Goal: Task Accomplishment & Management: Manage account settings

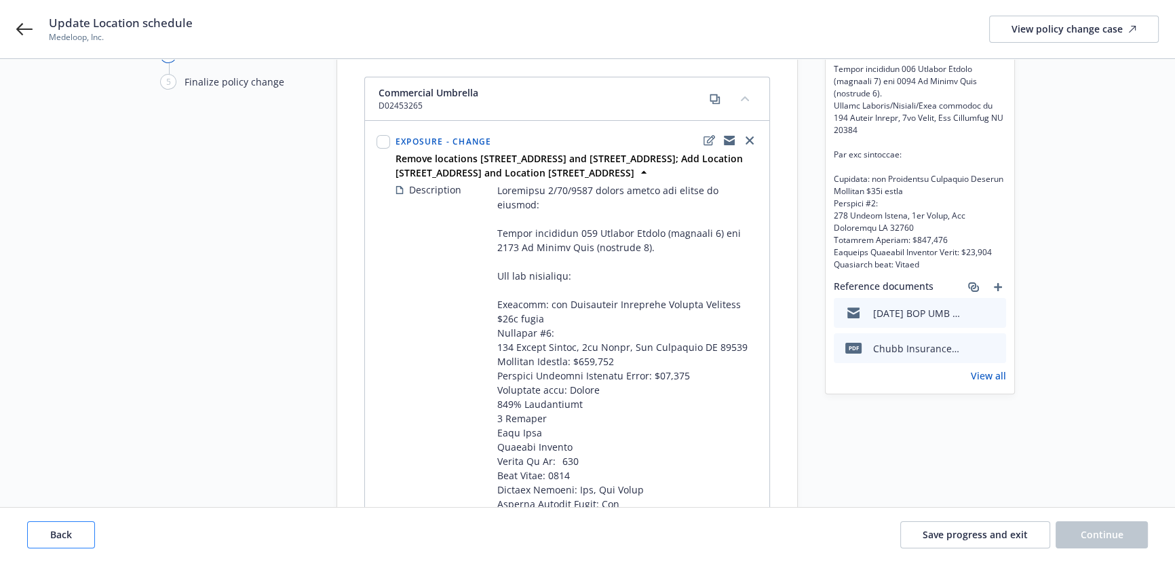
scroll to position [123, 0]
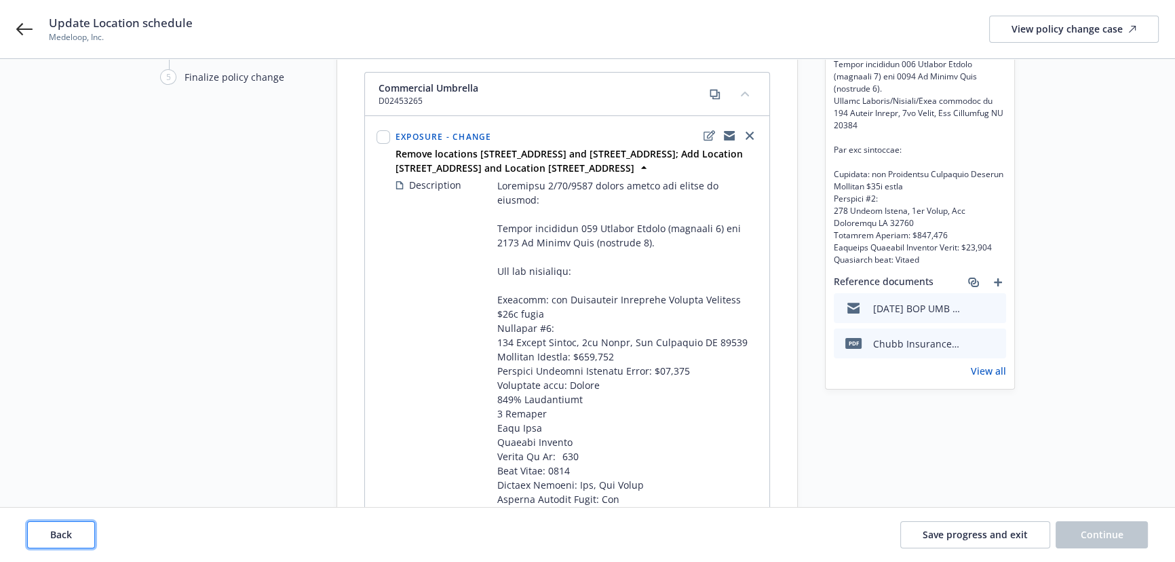
click at [74, 533] on button "Back" at bounding box center [61, 534] width 68 height 27
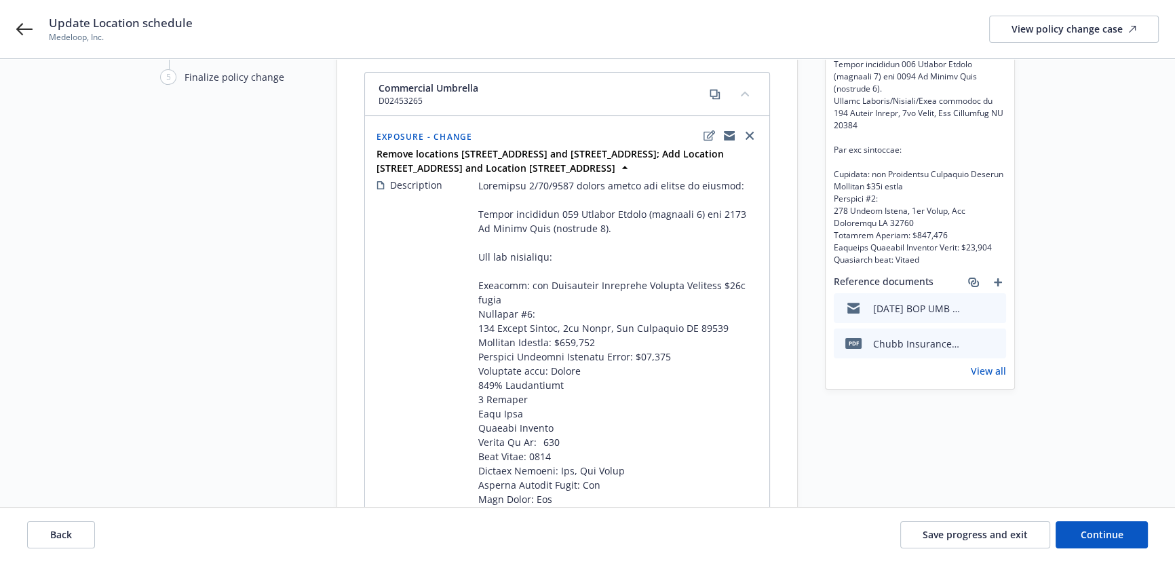
click at [9, 26] on div "Update Location schedule Medeloop, Inc. View policy change case" at bounding box center [587, 29] width 1175 height 58
click at [15, 27] on div "Update Location schedule Medeloop, Inc. View policy change case" at bounding box center [587, 29] width 1175 height 58
click at [25, 28] on icon at bounding box center [24, 29] width 16 height 16
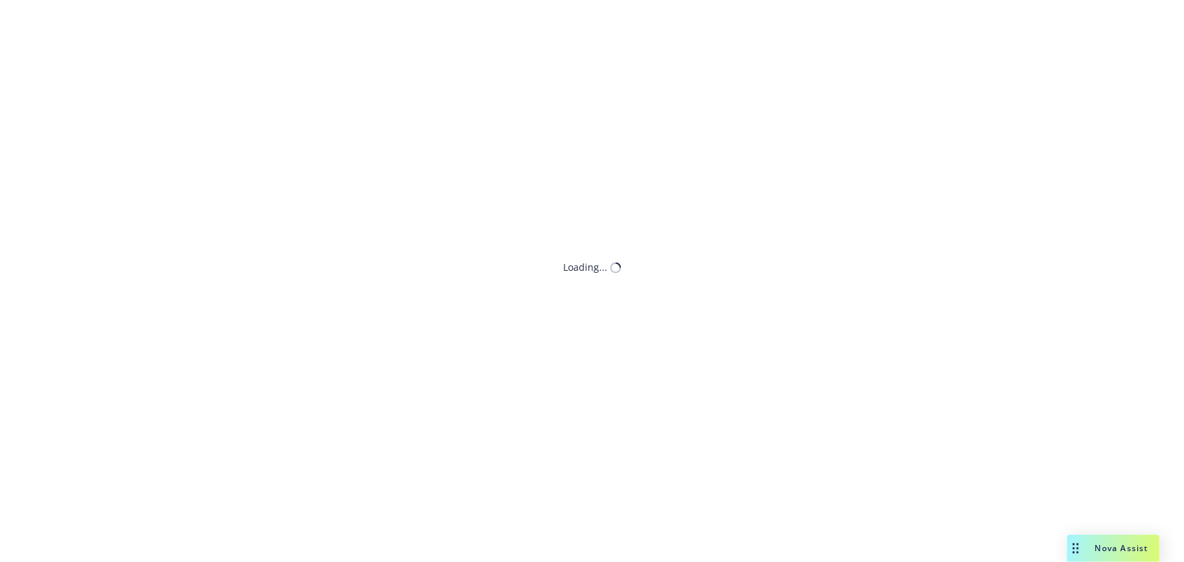
click at [24, 28] on div "Loading..." at bounding box center [592, 281] width 1184 height 562
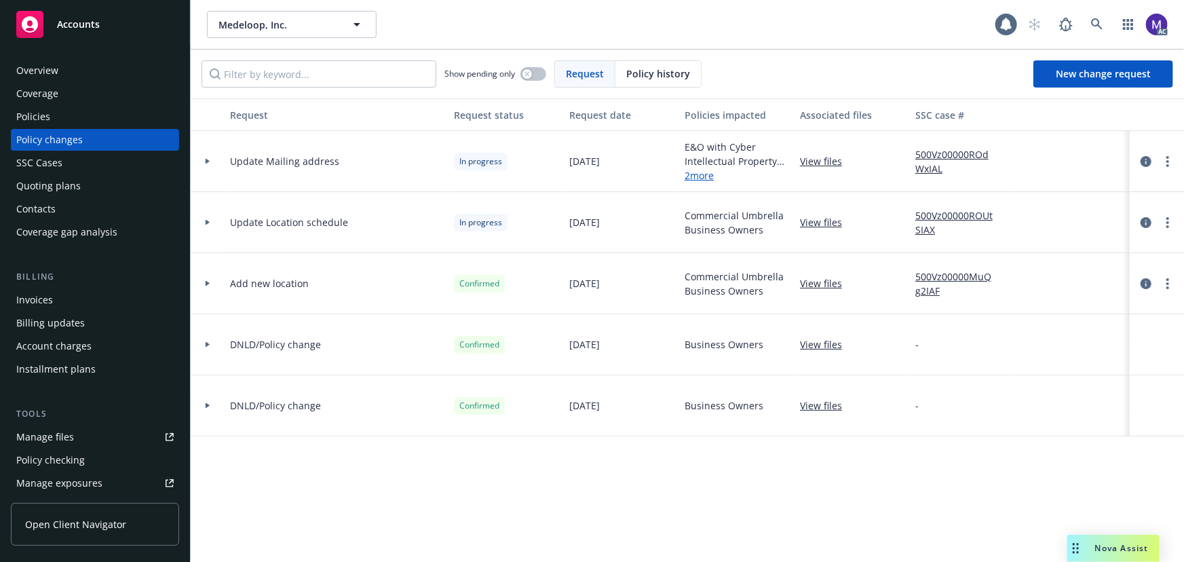
click at [208, 225] on div at bounding box center [208, 222] width 34 height 61
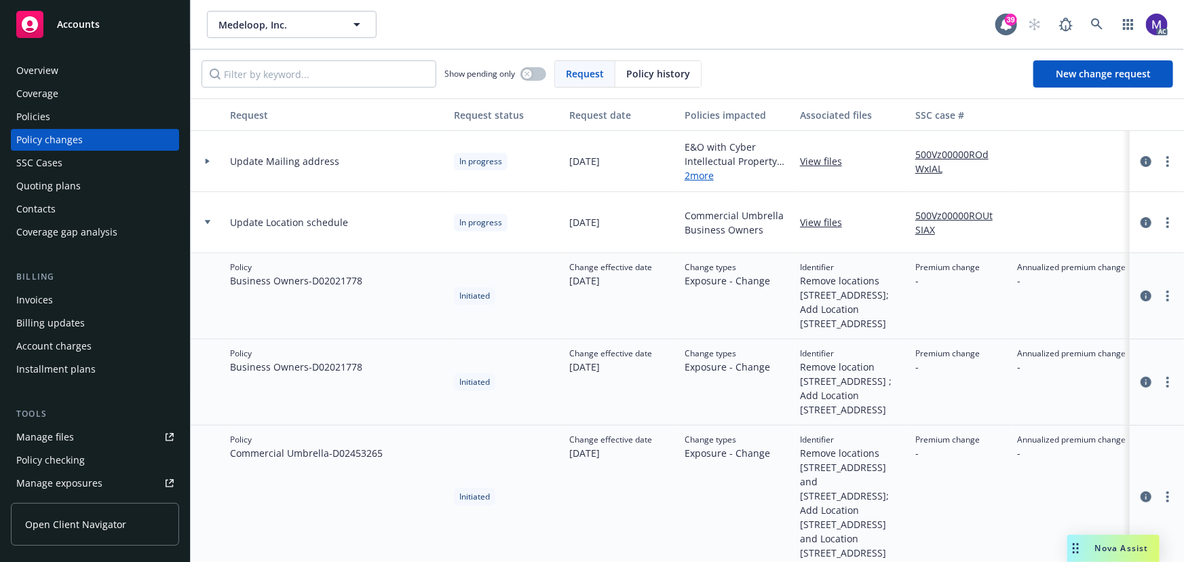
scroll to position [61, 0]
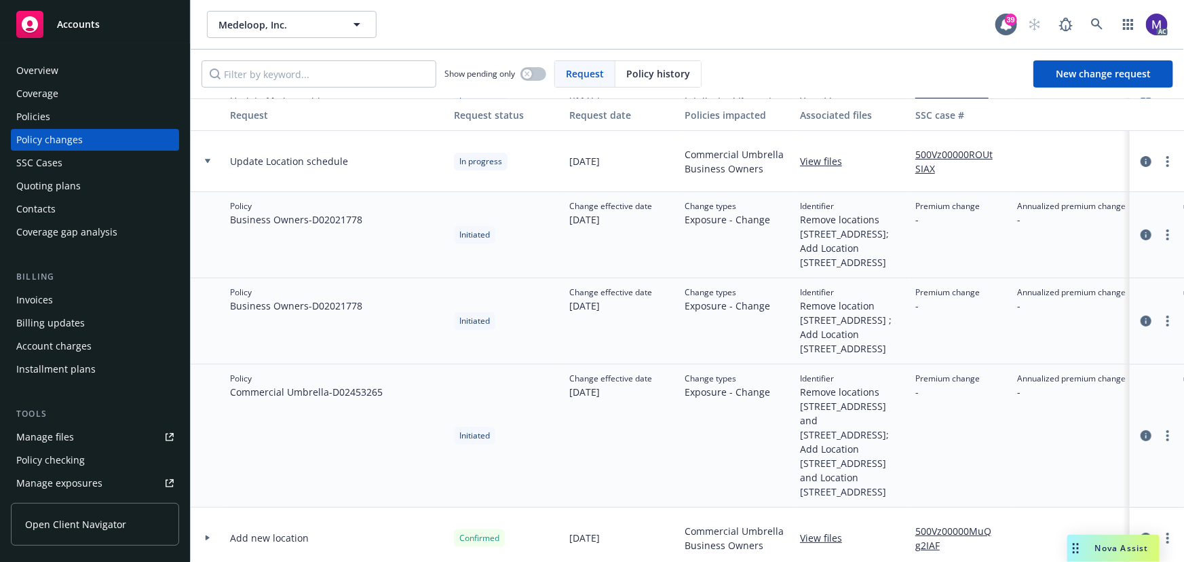
click at [819, 161] on link "View files" at bounding box center [826, 161] width 53 height 14
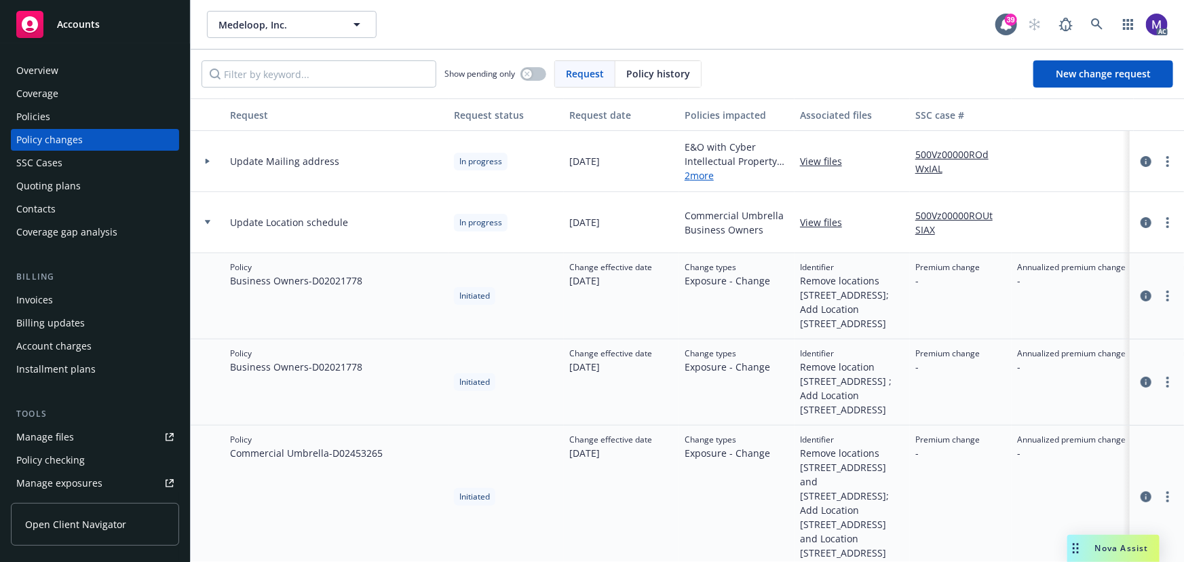
click at [209, 170] on div at bounding box center [208, 161] width 34 height 61
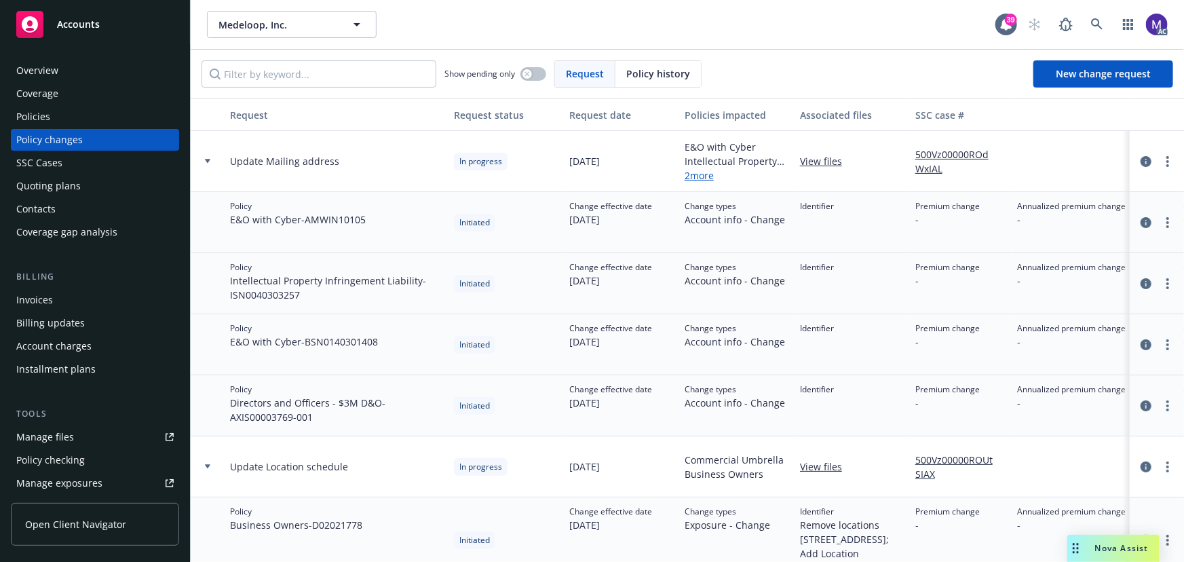
click at [214, 171] on div at bounding box center [208, 161] width 34 height 61
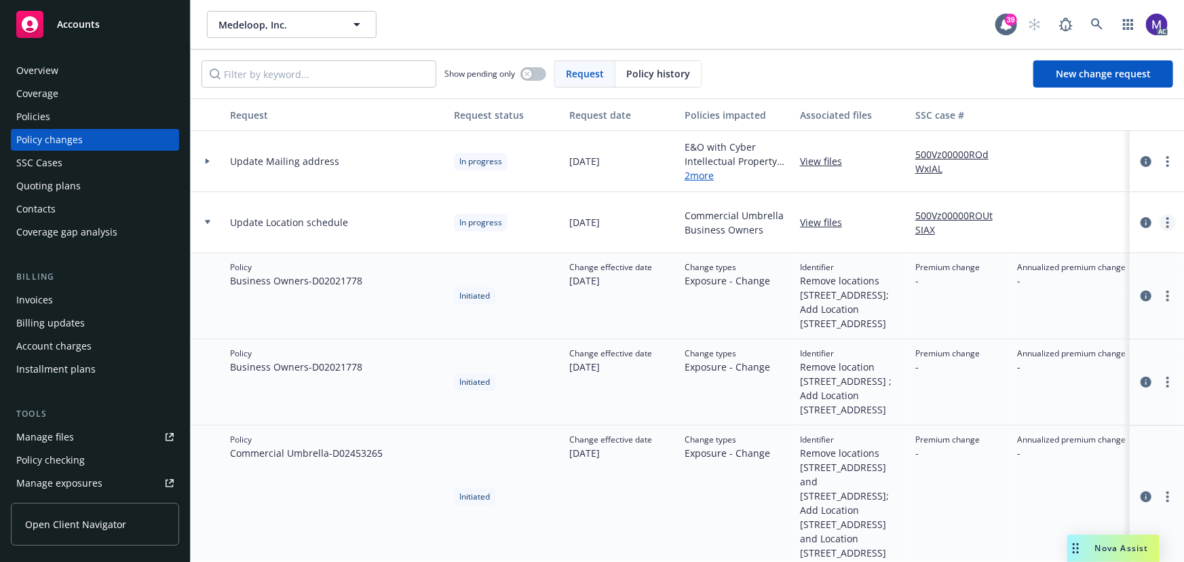
click at [1163, 216] on link "more" at bounding box center [1168, 222] width 16 height 16
click at [989, 326] on link "Resume workflow" at bounding box center [1050, 331] width 233 height 27
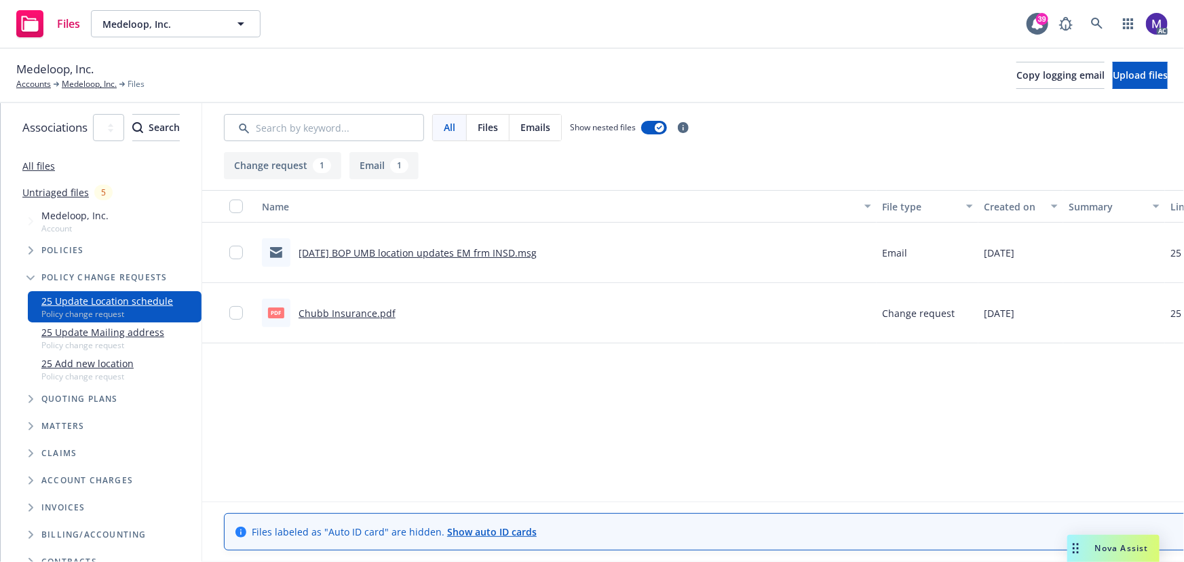
click at [462, 256] on link "[DATE] BOP UMB location updates EM frm INSD.msg" at bounding box center [418, 252] width 238 height 13
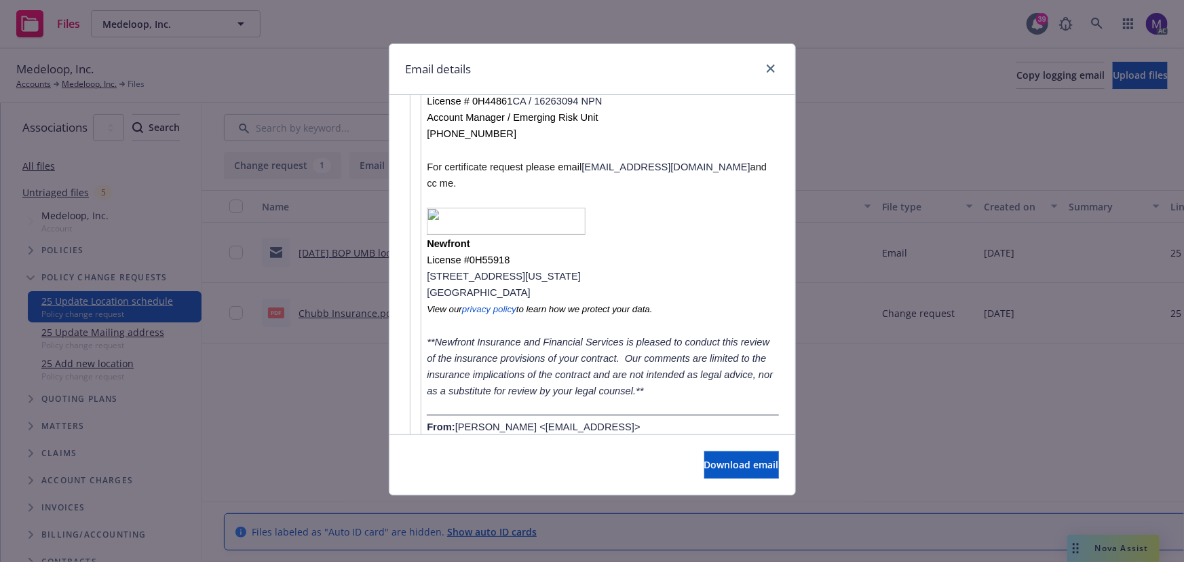
scroll to position [1850, 0]
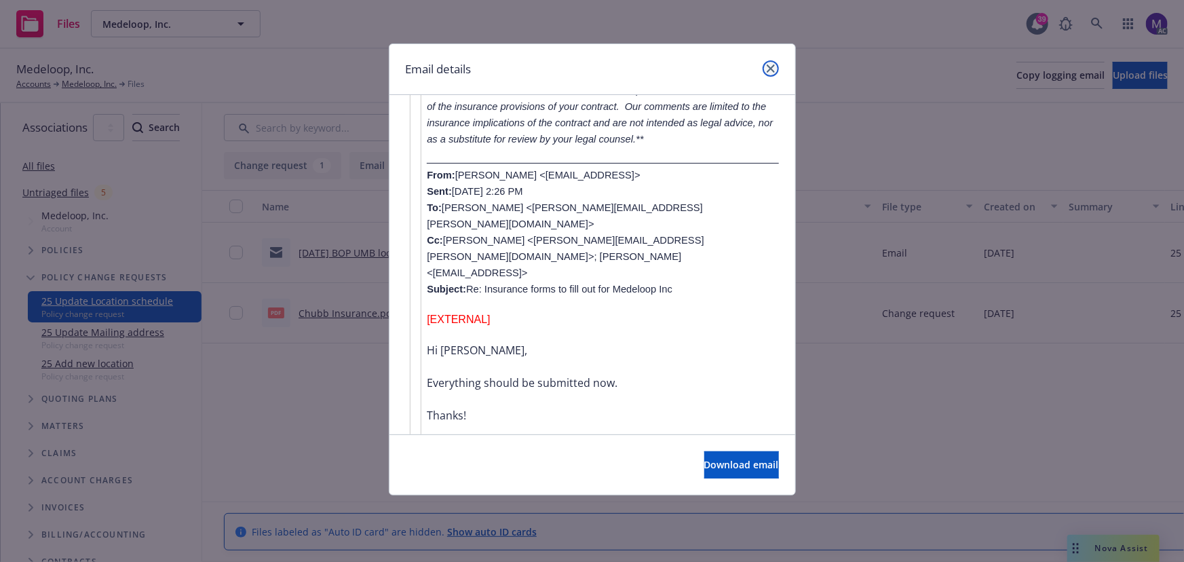
click at [770, 66] on icon "close" at bounding box center [771, 68] width 8 height 8
